Goal: Task Accomplishment & Management: Manage account settings

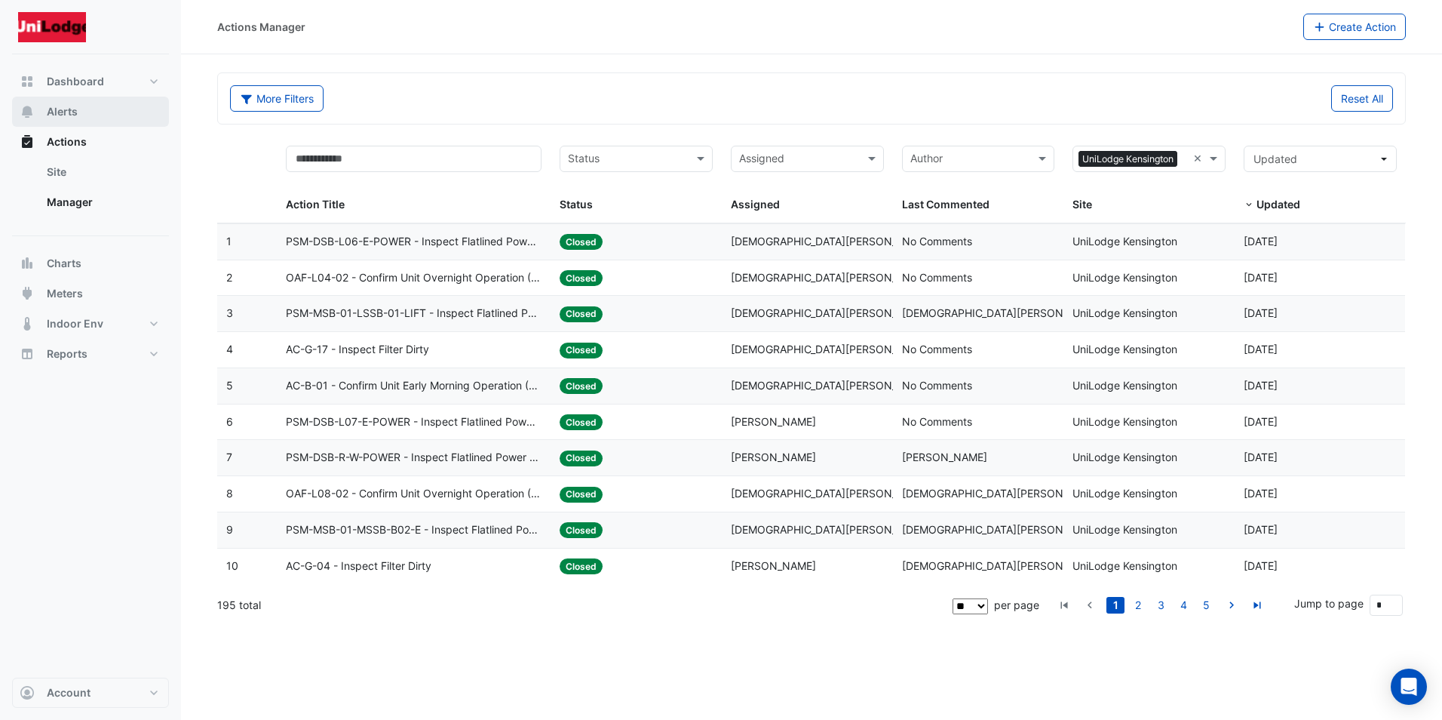
click at [62, 112] on span "Alerts" at bounding box center [62, 111] width 31 height 15
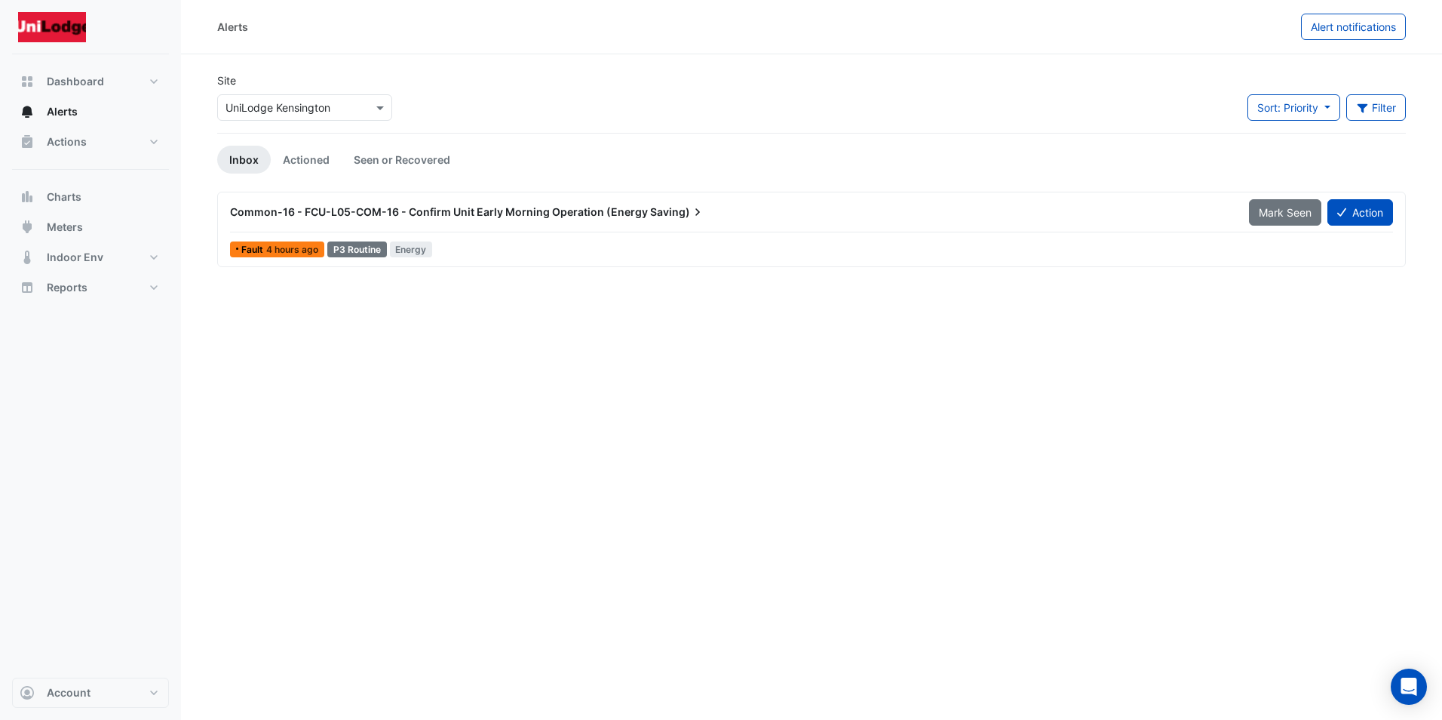
click at [278, 248] on span "4 hours ago" at bounding box center [292, 249] width 52 height 11
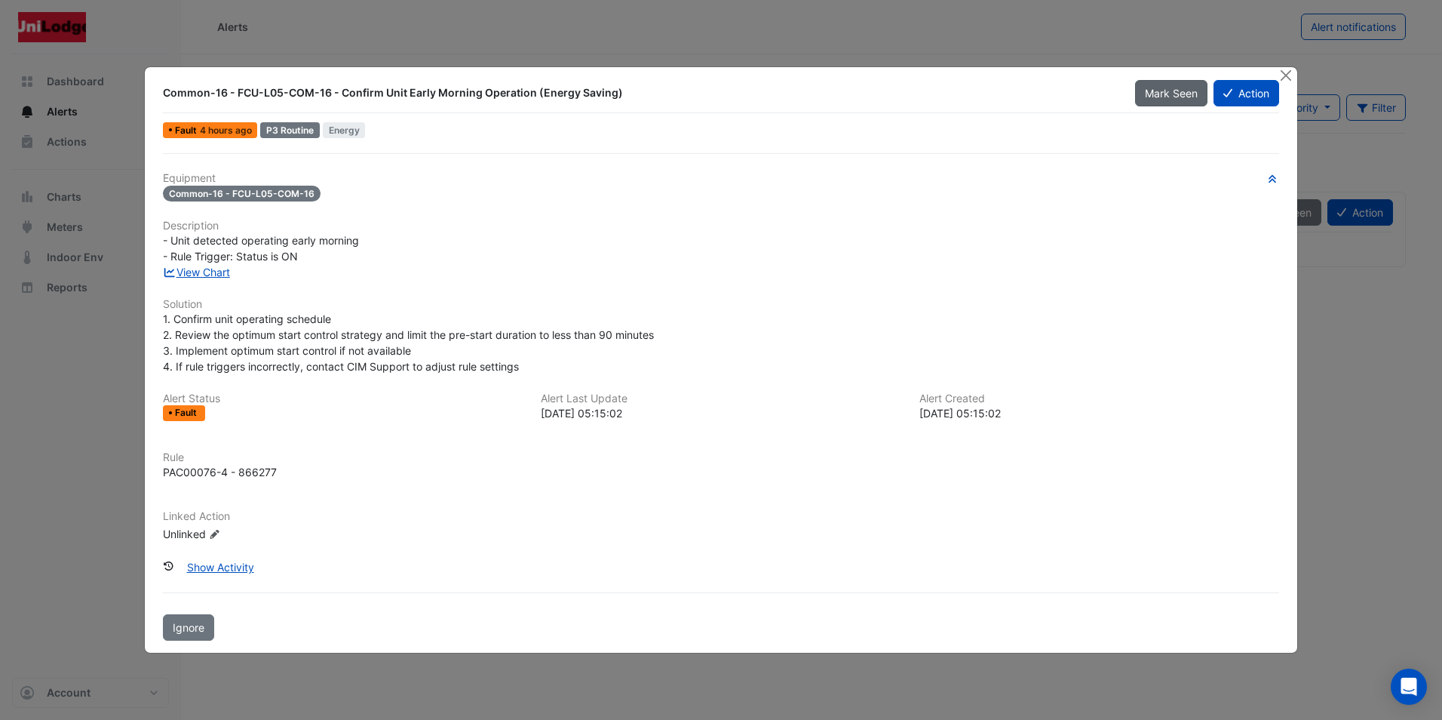
click at [1159, 92] on span "Mark Seen" at bounding box center [1171, 93] width 53 height 13
click at [1288, 75] on button "Close" at bounding box center [1286, 75] width 16 height 16
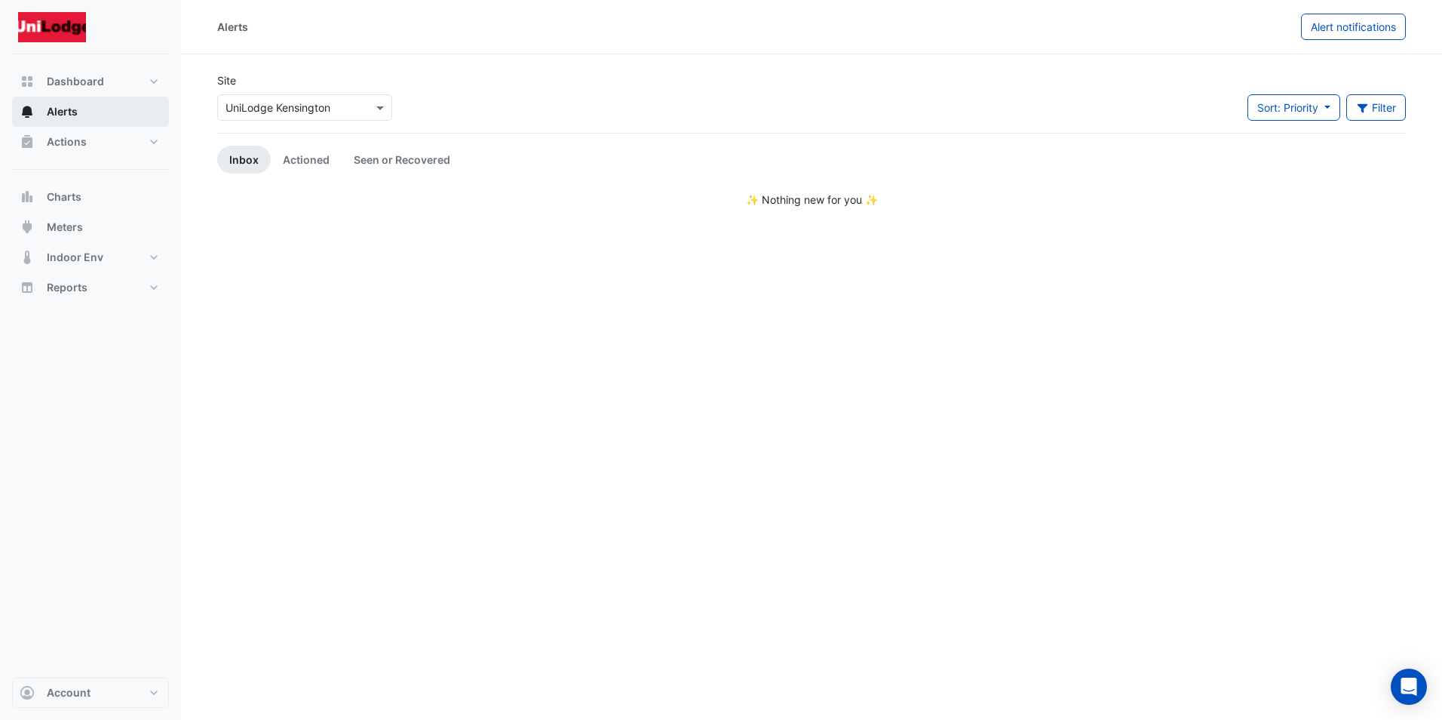
click at [66, 113] on span "Alerts" at bounding box center [62, 111] width 31 height 15
